Goal: Information Seeking & Learning: Learn about a topic

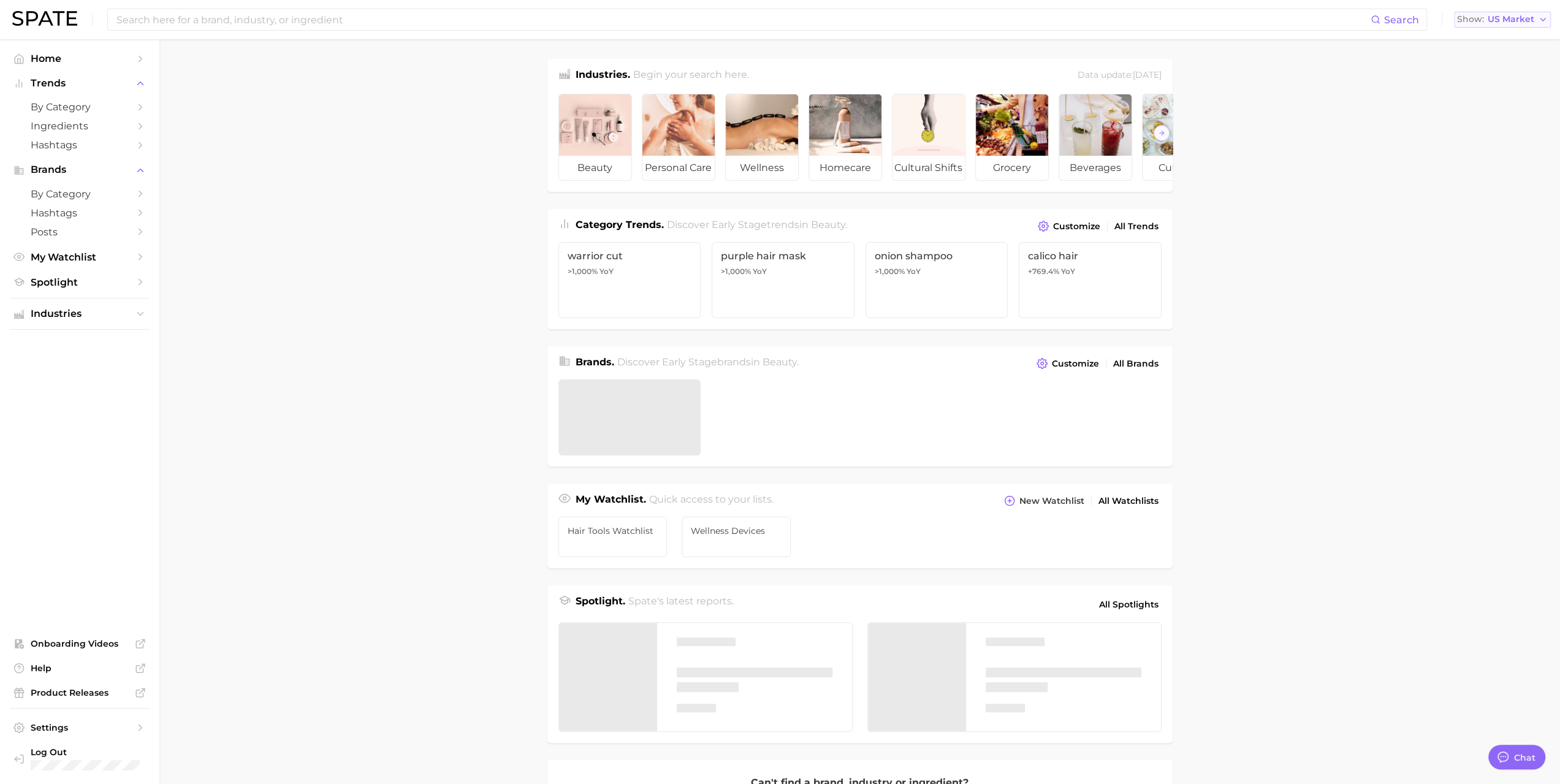
click at [1519, 21] on span "US Market" at bounding box center [1510, 19] width 46 height 7
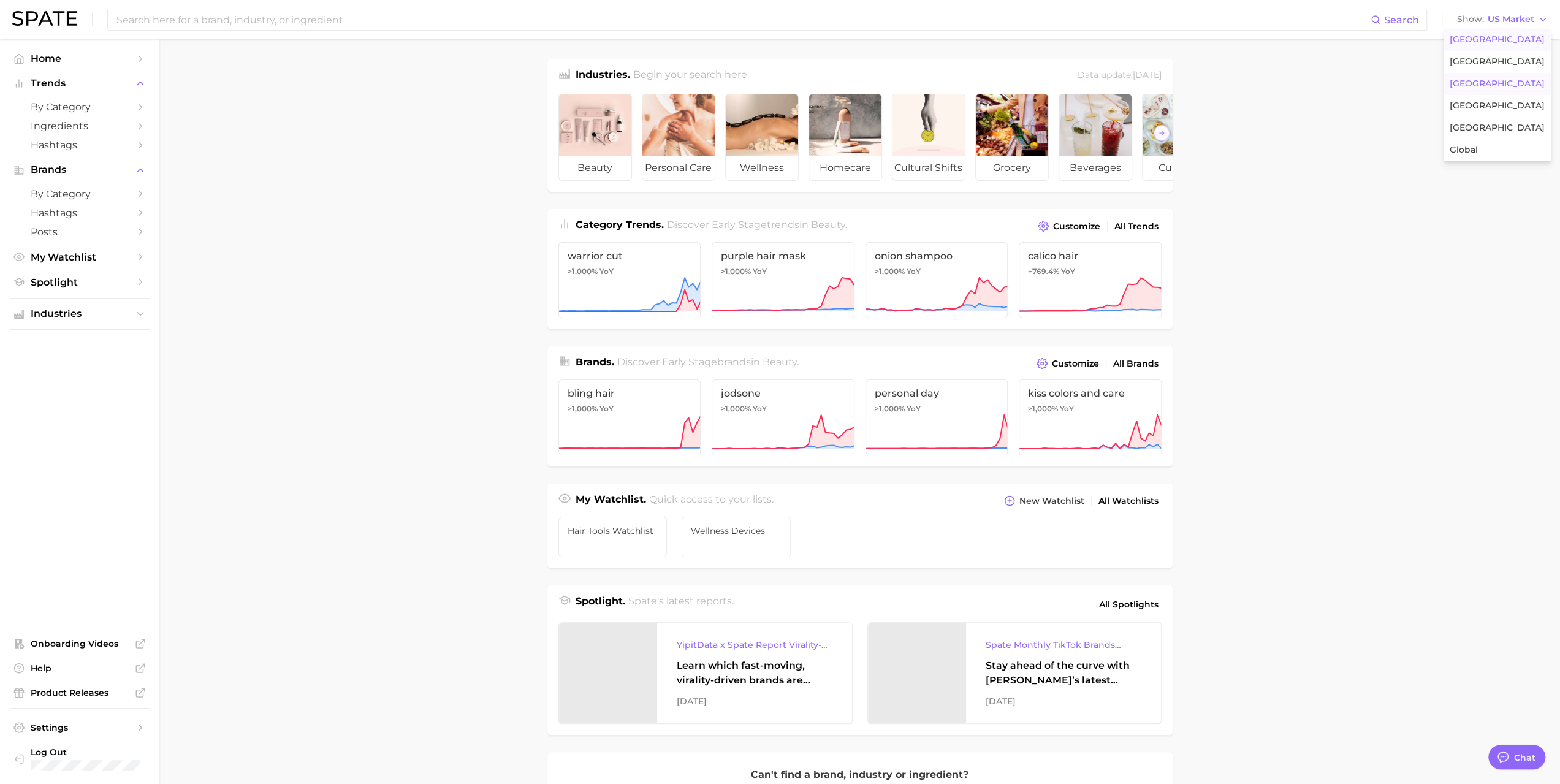
click at [1486, 84] on span "[GEOGRAPHIC_DATA]" at bounding box center [1496, 84] width 95 height 11
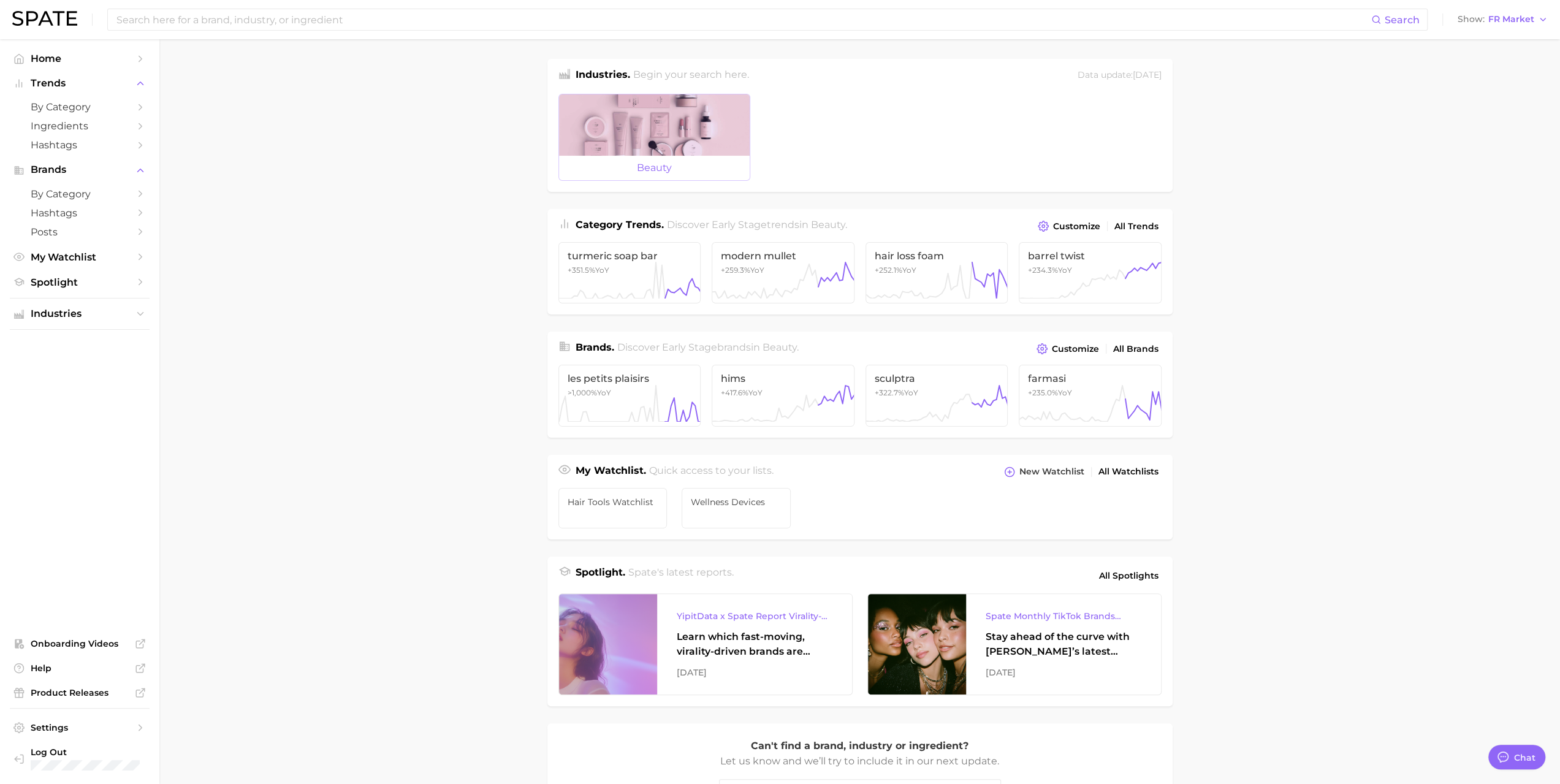
click at [672, 101] on div at bounding box center [654, 125] width 190 height 61
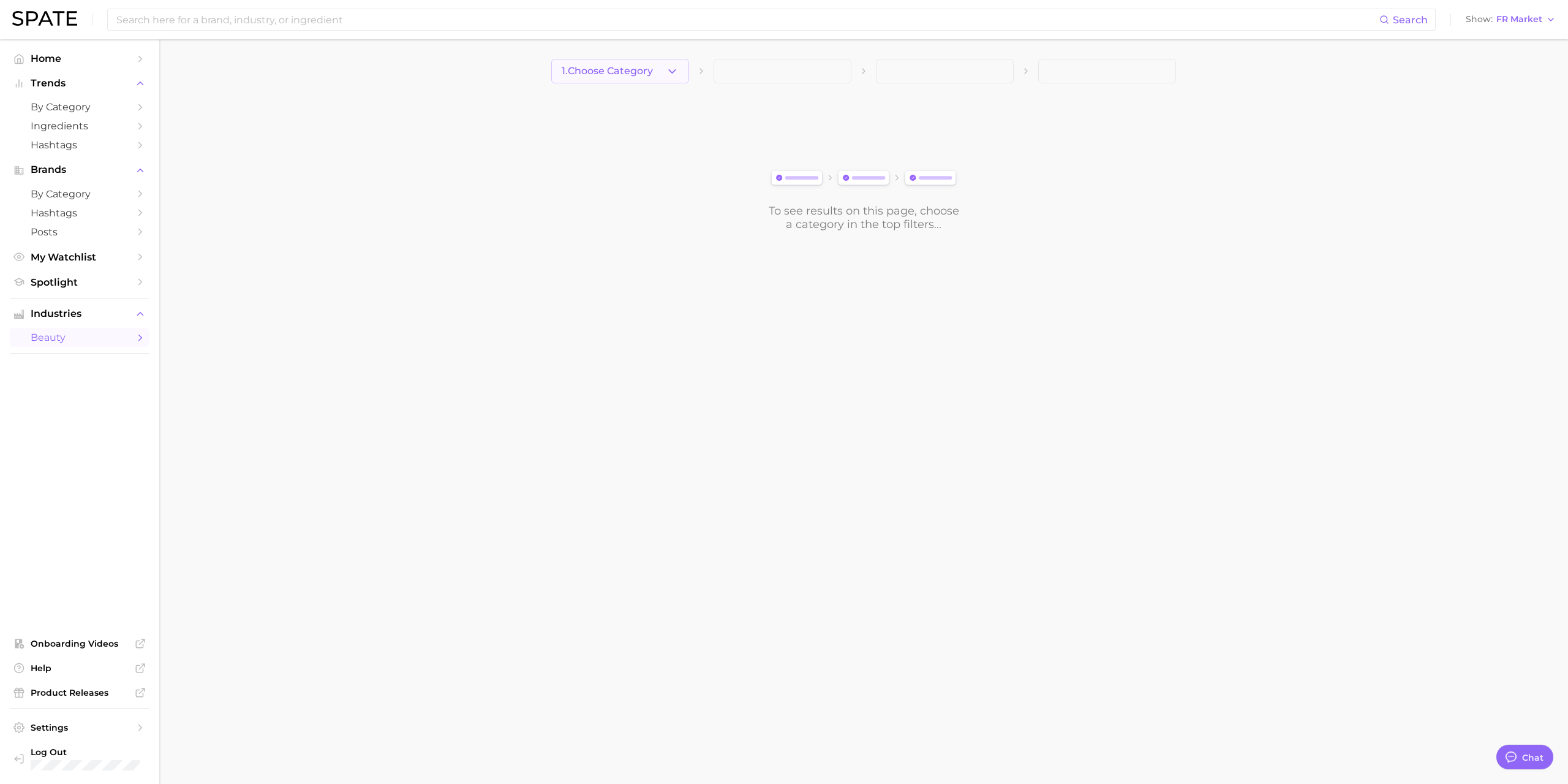
click at [641, 70] on span "1. Choose Category" at bounding box center [607, 70] width 91 height 11
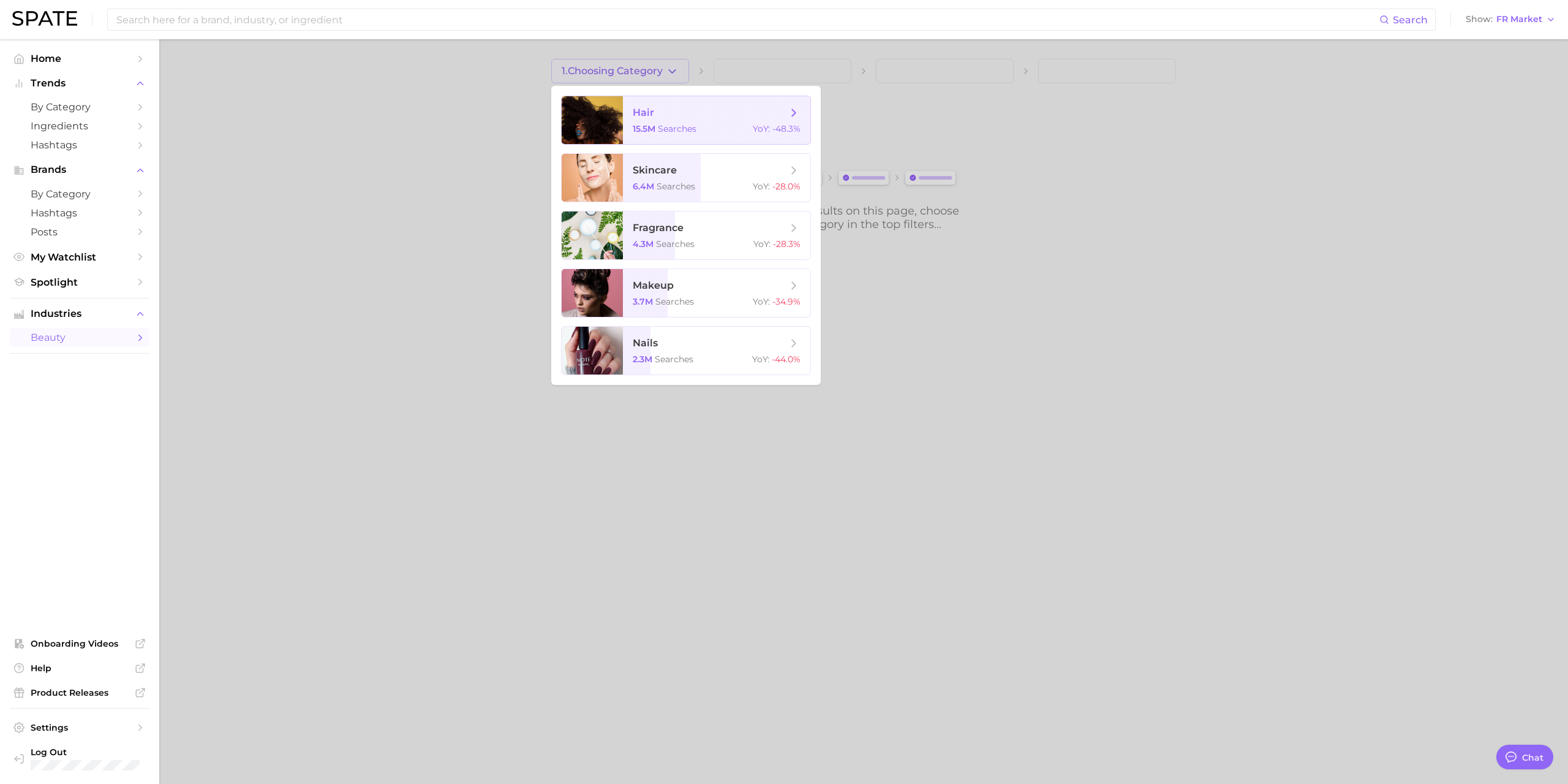
click at [638, 111] on span "hair" at bounding box center [644, 113] width 22 height 12
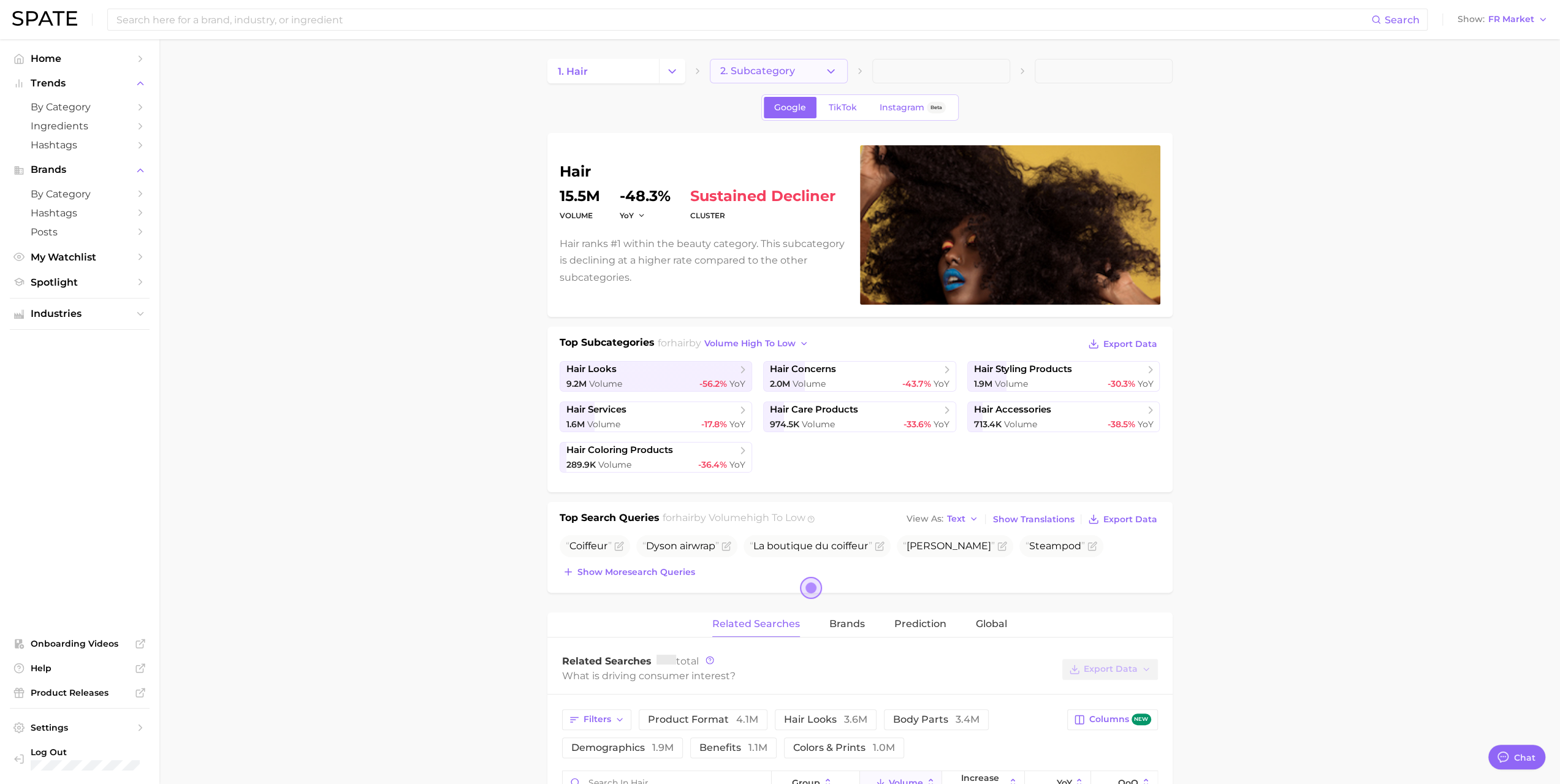
click at [812, 65] on button "2. Subcategory" at bounding box center [778, 71] width 138 height 25
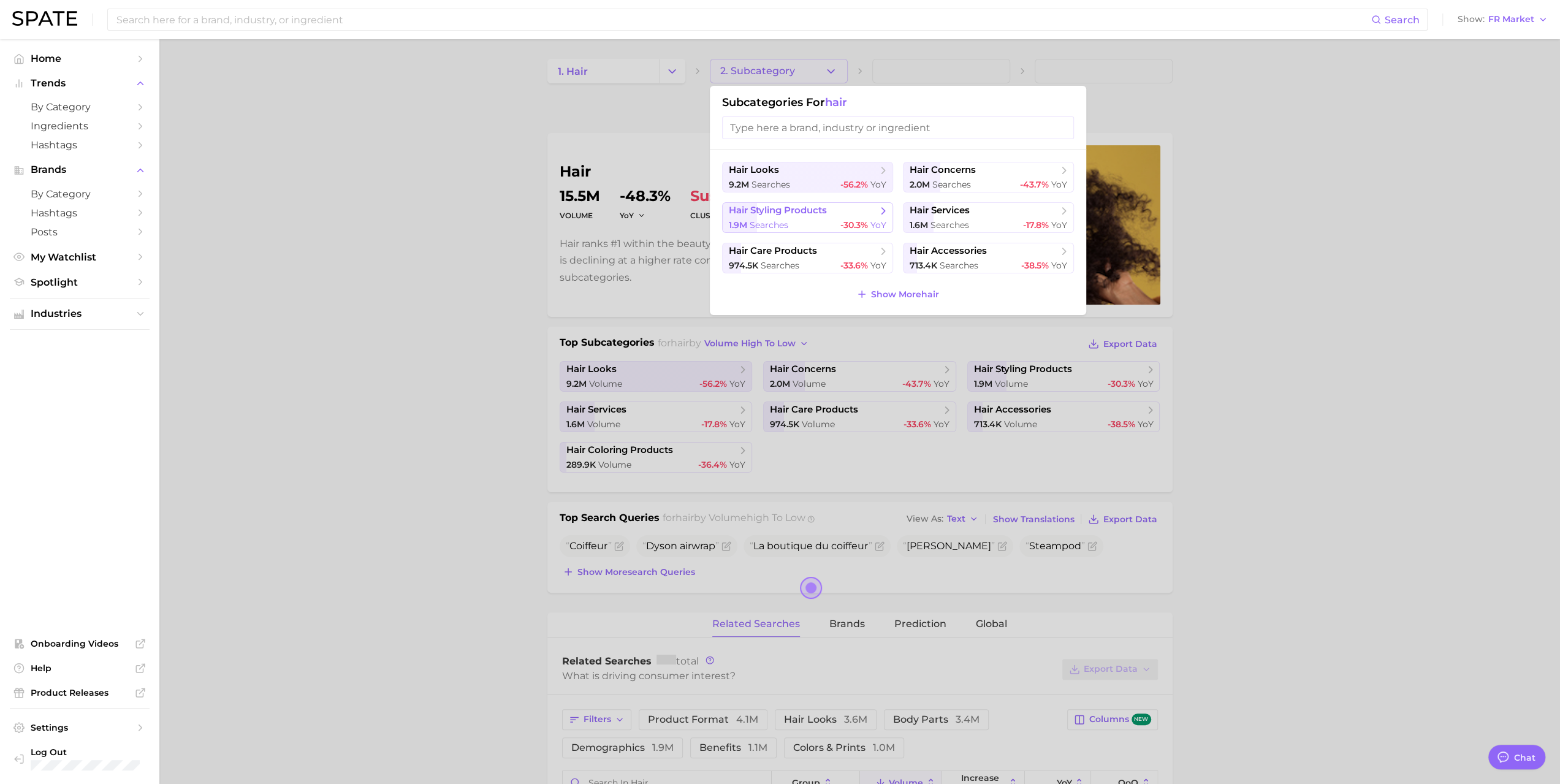
click at [792, 220] on div "1.9m searches -30.3% YoY" at bounding box center [807, 225] width 157 height 12
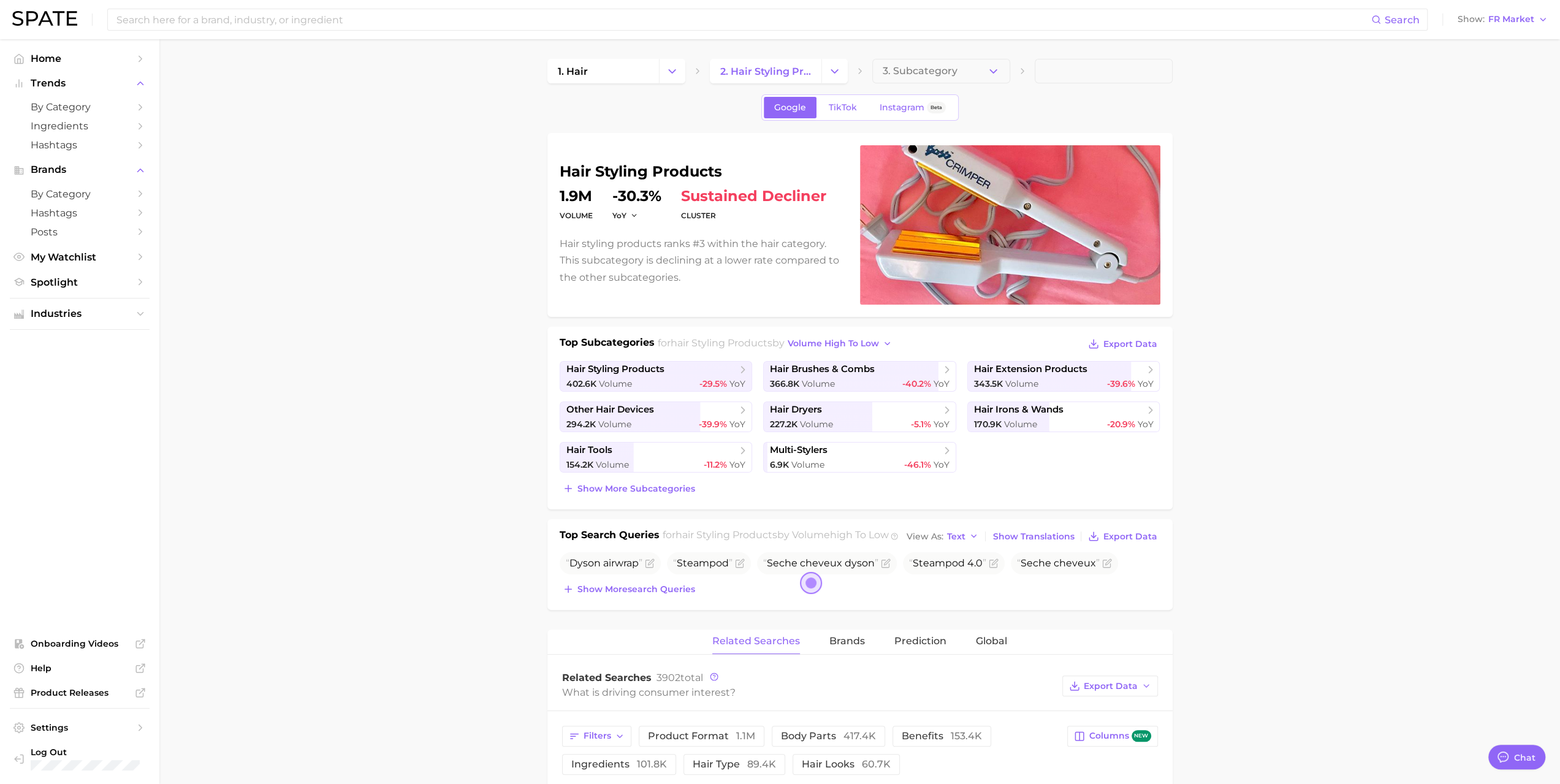
type textarea "x"
click at [850, 464] on div "6.9k Volume -46.1% YoY" at bounding box center [859, 464] width 180 height 12
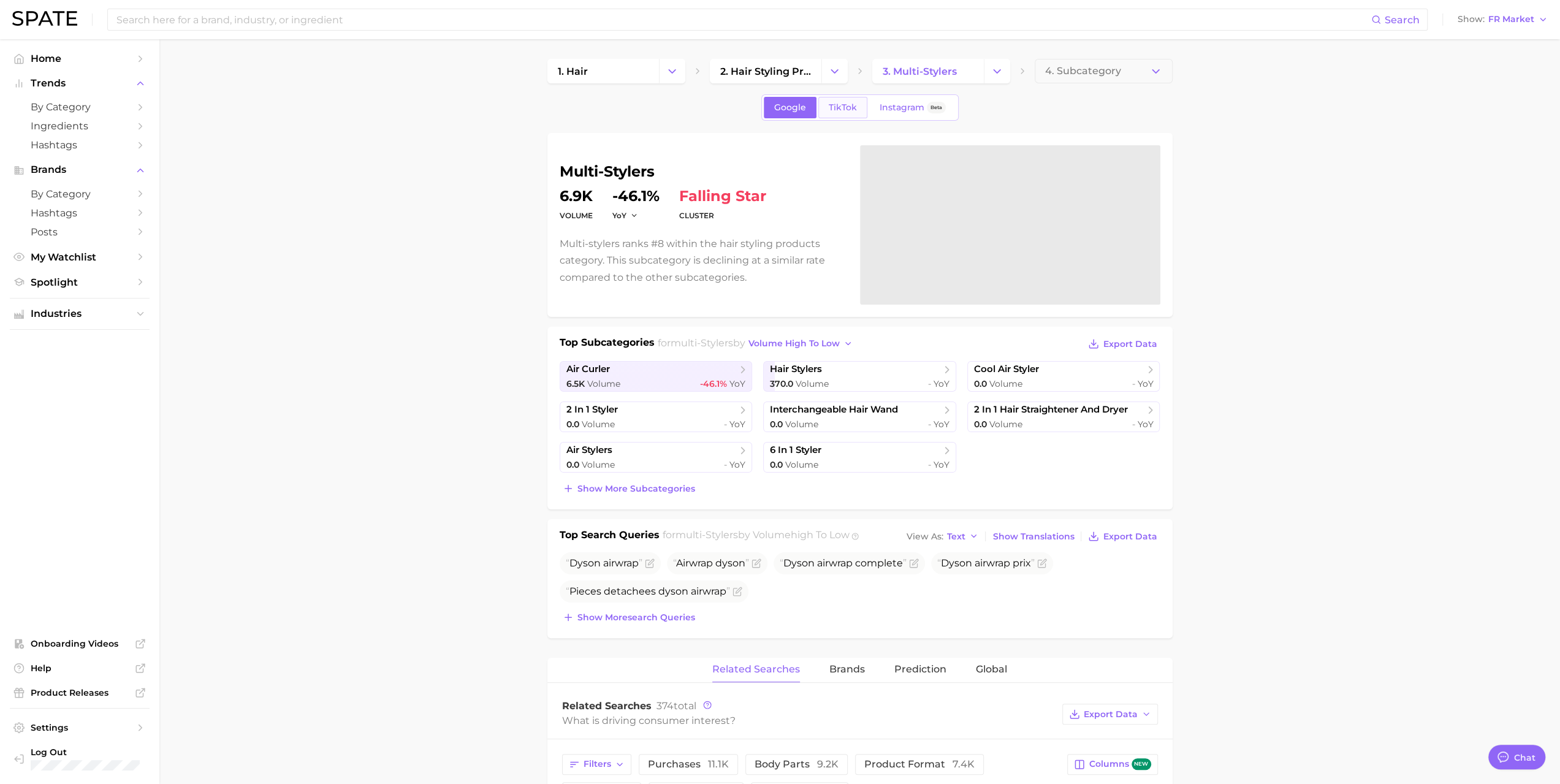
click at [847, 112] on span "TikTok" at bounding box center [843, 108] width 28 height 11
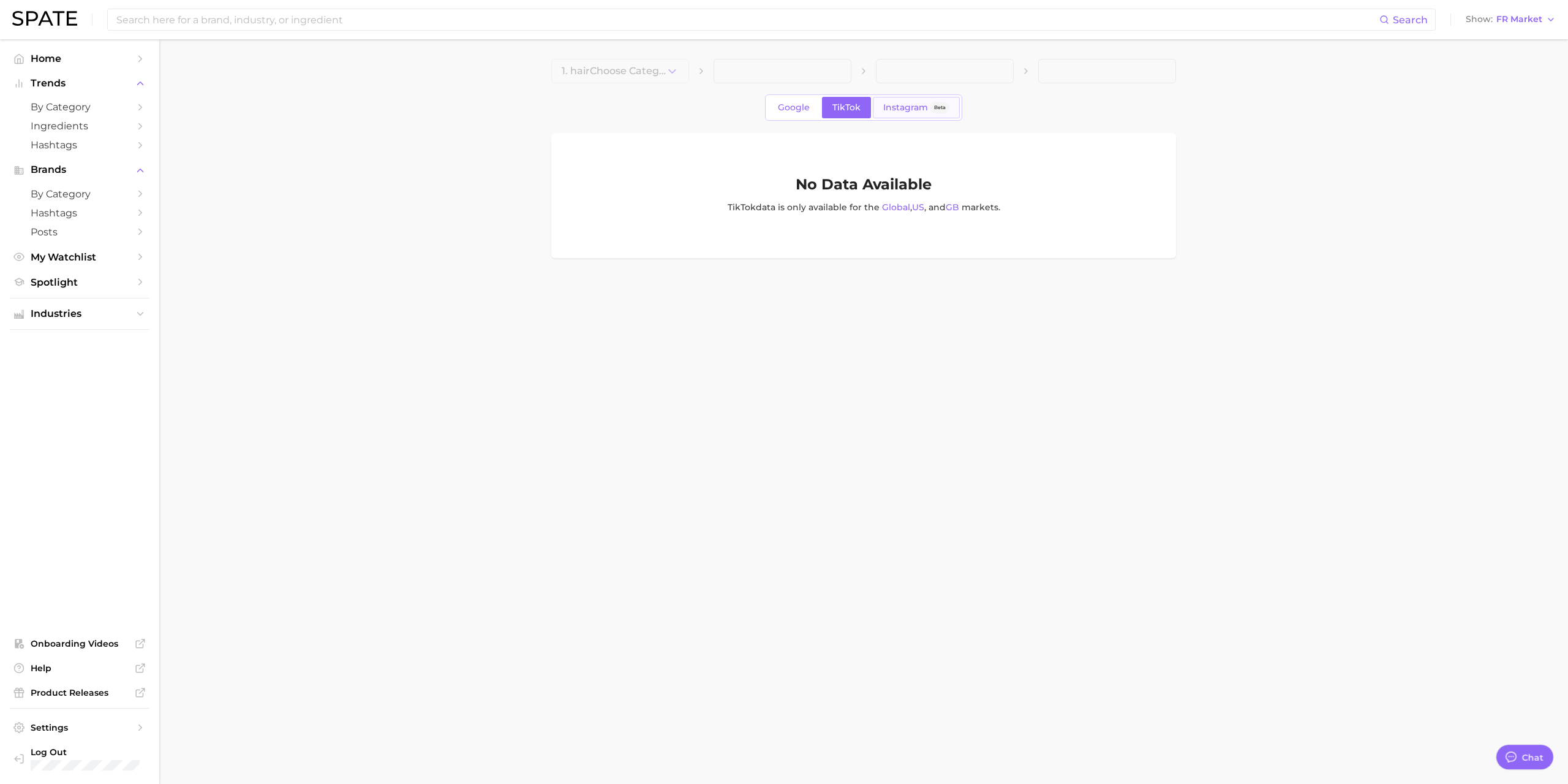
click at [913, 103] on span "Instagram" at bounding box center [905, 108] width 45 height 11
click at [801, 108] on span "Google" at bounding box center [794, 108] width 31 height 11
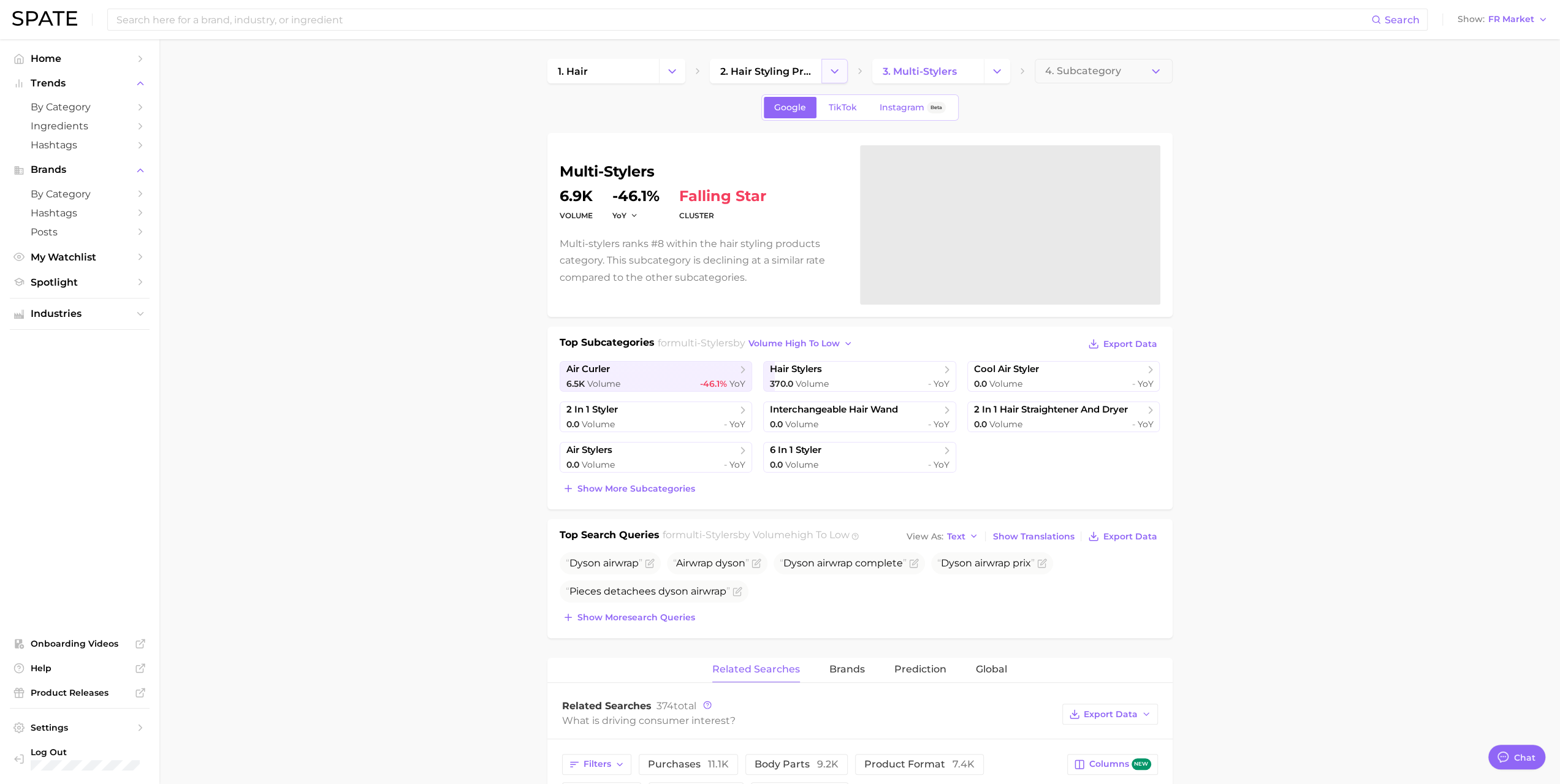
click at [834, 72] on polyline "Change Category" at bounding box center [835, 71] width 7 height 3
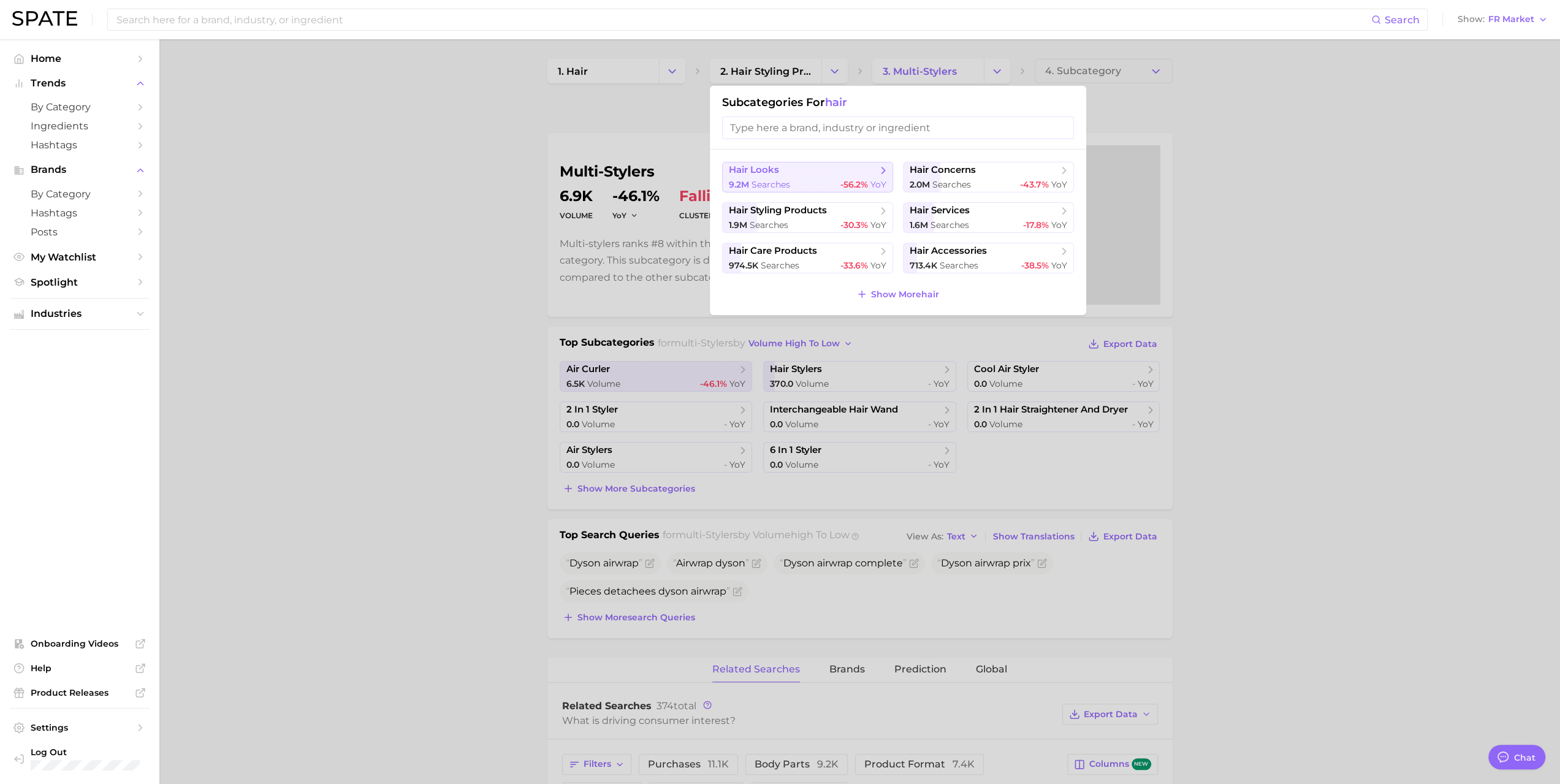
click at [765, 180] on span "searches" at bounding box center [770, 184] width 39 height 11
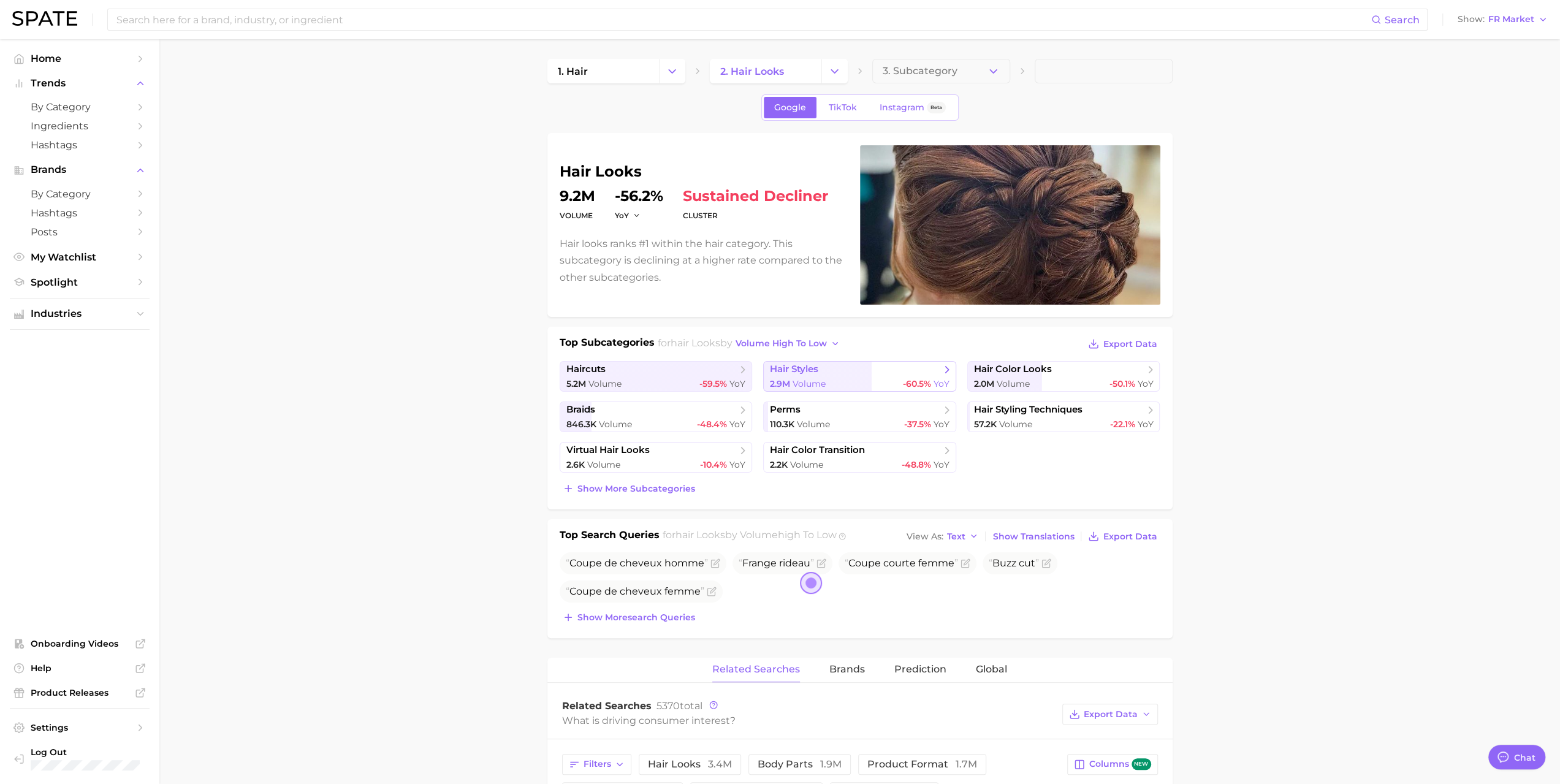
click at [906, 367] on span "hair styles" at bounding box center [855, 369] width 171 height 12
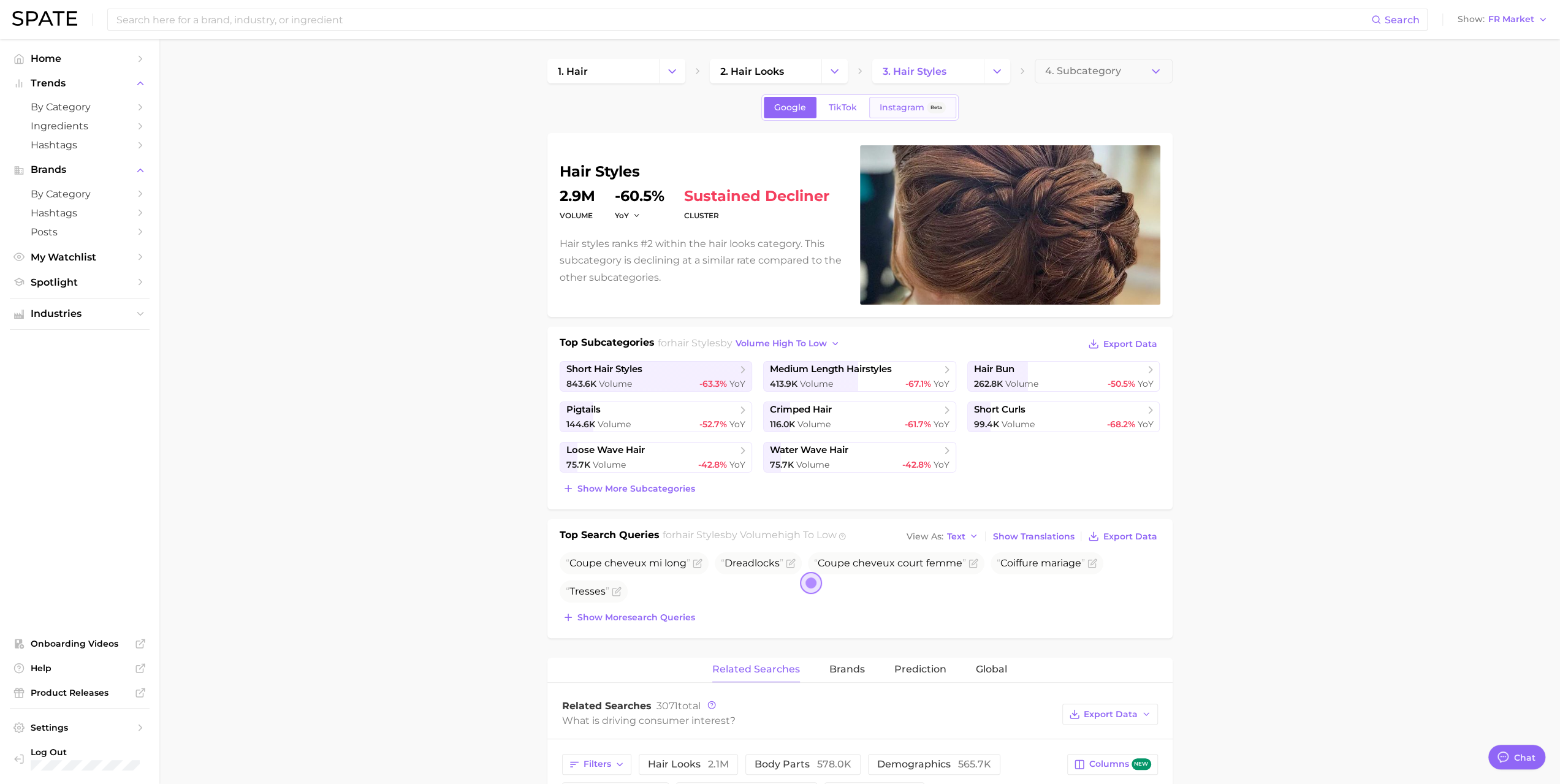
click at [883, 108] on span "Instagram" at bounding box center [902, 108] width 45 height 11
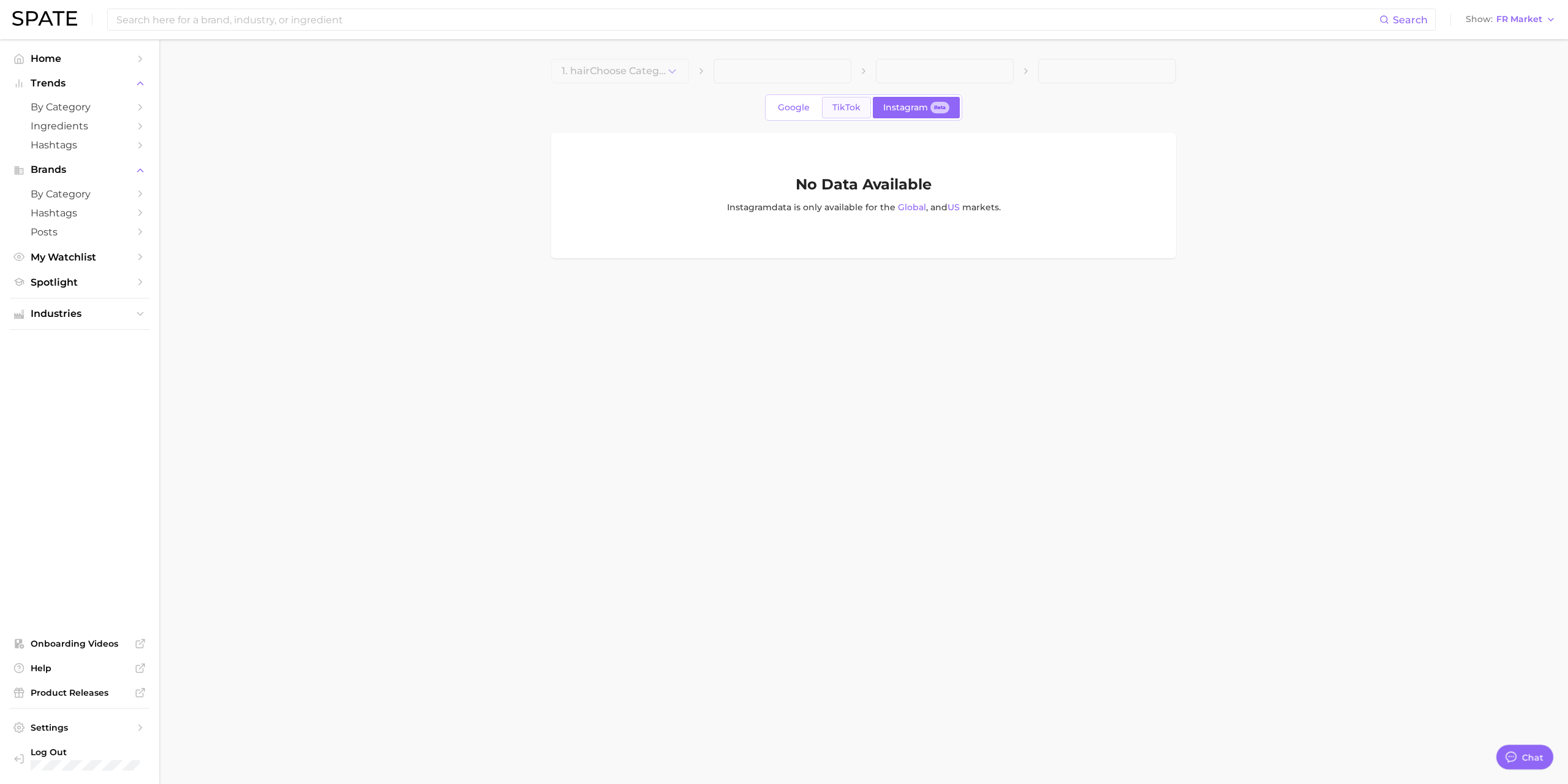
click at [843, 101] on link "TikTok" at bounding box center [846, 108] width 49 height 22
click at [803, 114] on link "Google" at bounding box center [794, 108] width 53 height 22
